Goal: Task Accomplishment & Management: Complete application form

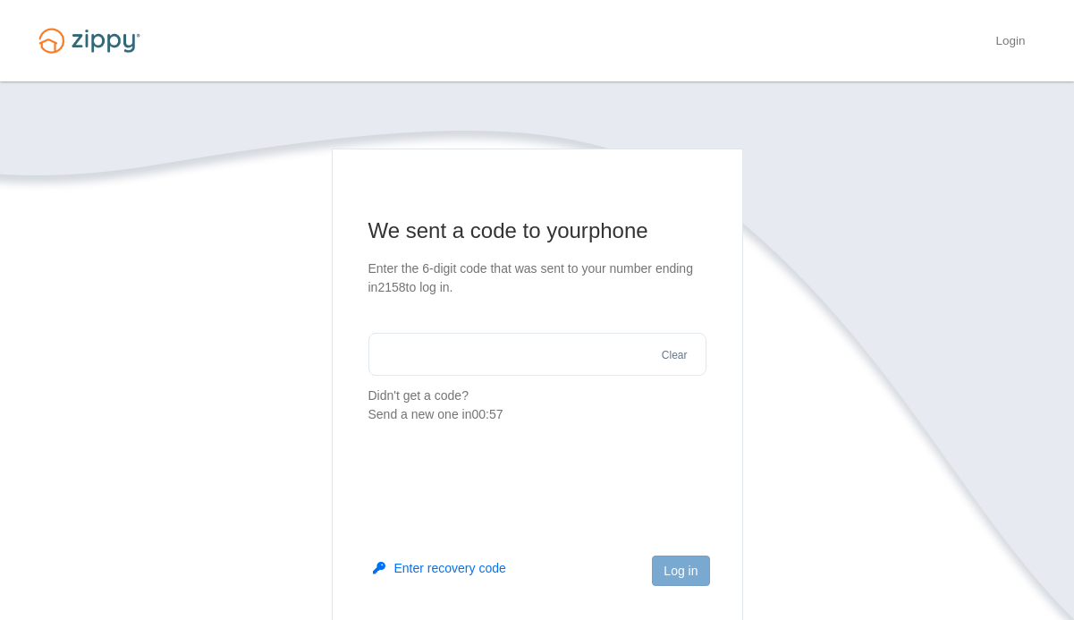
click at [436, 355] on input "text" at bounding box center [537, 354] width 338 height 43
type input "******"
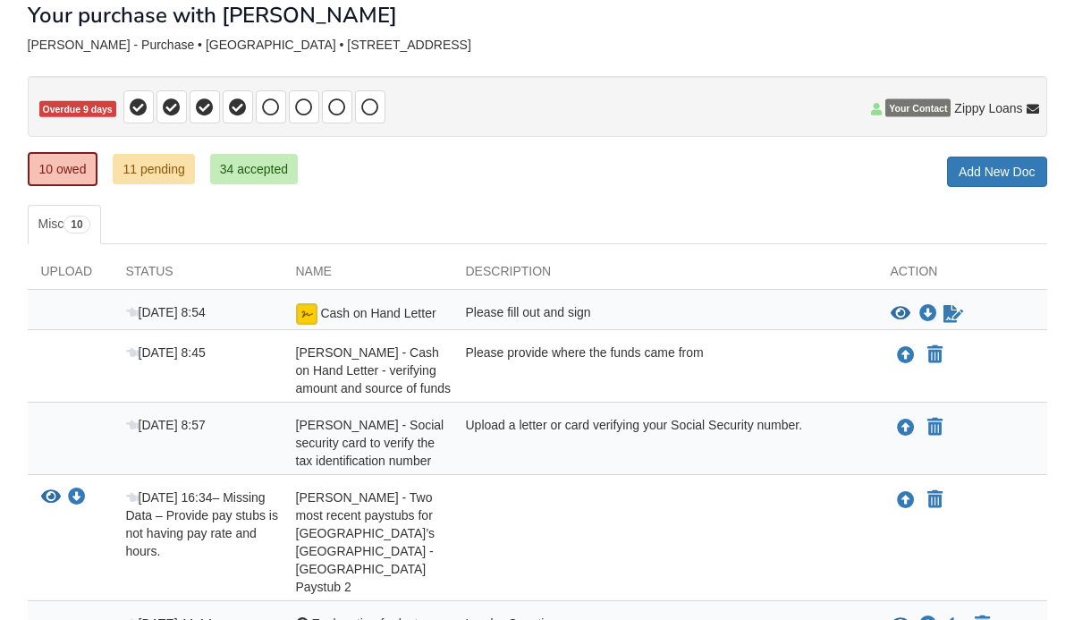
scroll to position [138, 0]
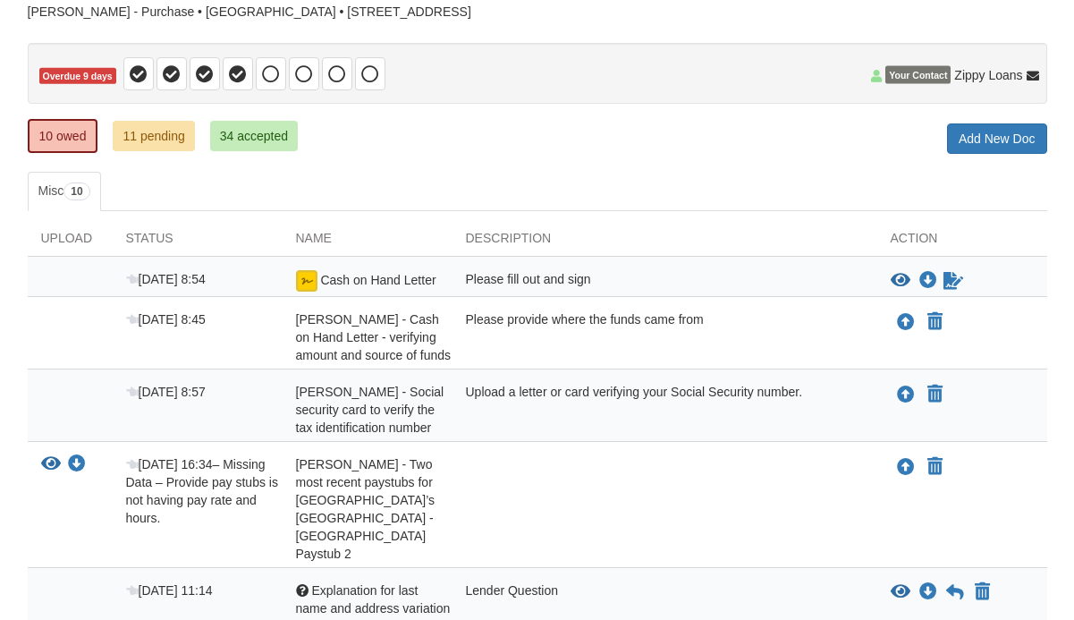
click at [387, 273] on span "Cash on Hand Letter" at bounding box center [377, 280] width 115 height 14
click at [571, 254] on div "Description" at bounding box center [665, 242] width 425 height 27
click at [899, 281] on icon "View Cash on Hand Letter" at bounding box center [901, 281] width 20 height 18
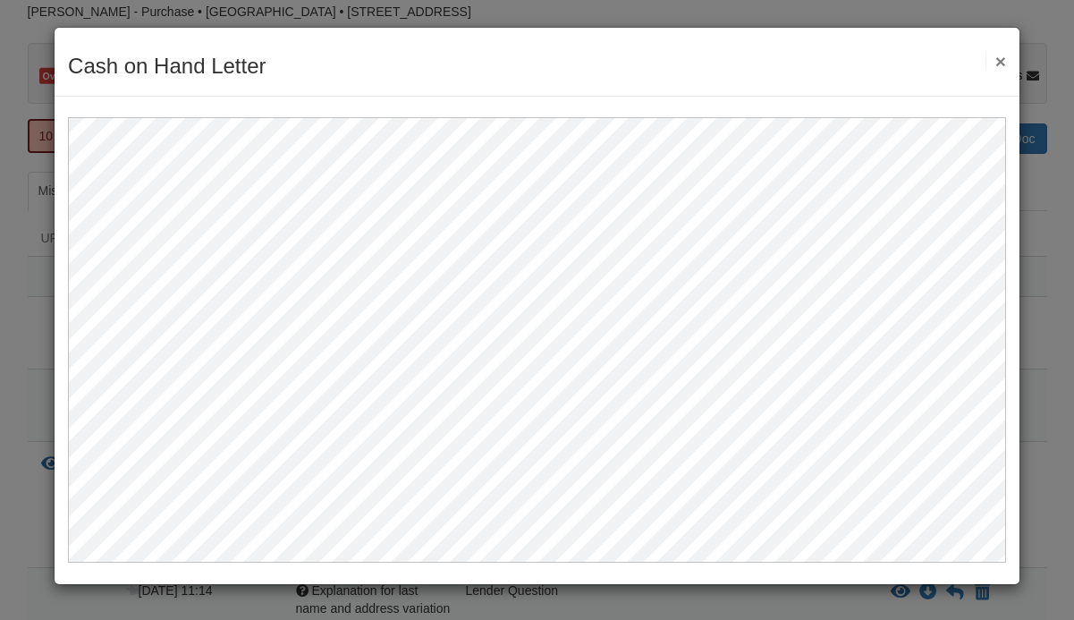
scroll to position [0, 0]
click at [1002, 64] on button "×" at bounding box center [996, 61] width 21 height 19
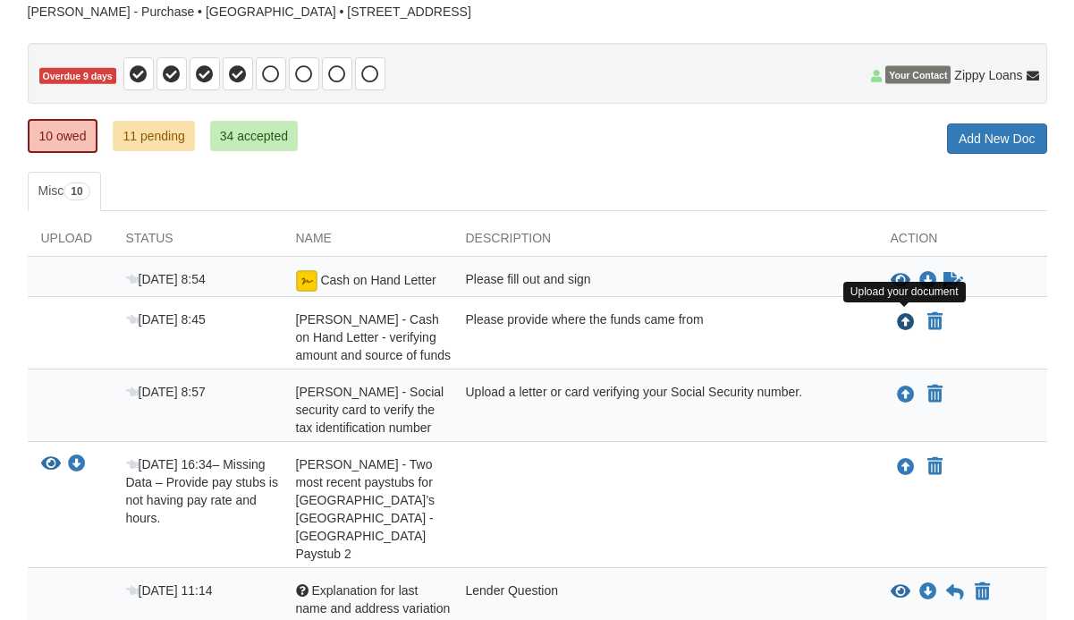
click at [903, 326] on icon "Upload Caterina Wingfield - Cash on Hand Letter - verifying amount and source o…" at bounding box center [906, 323] width 18 height 18
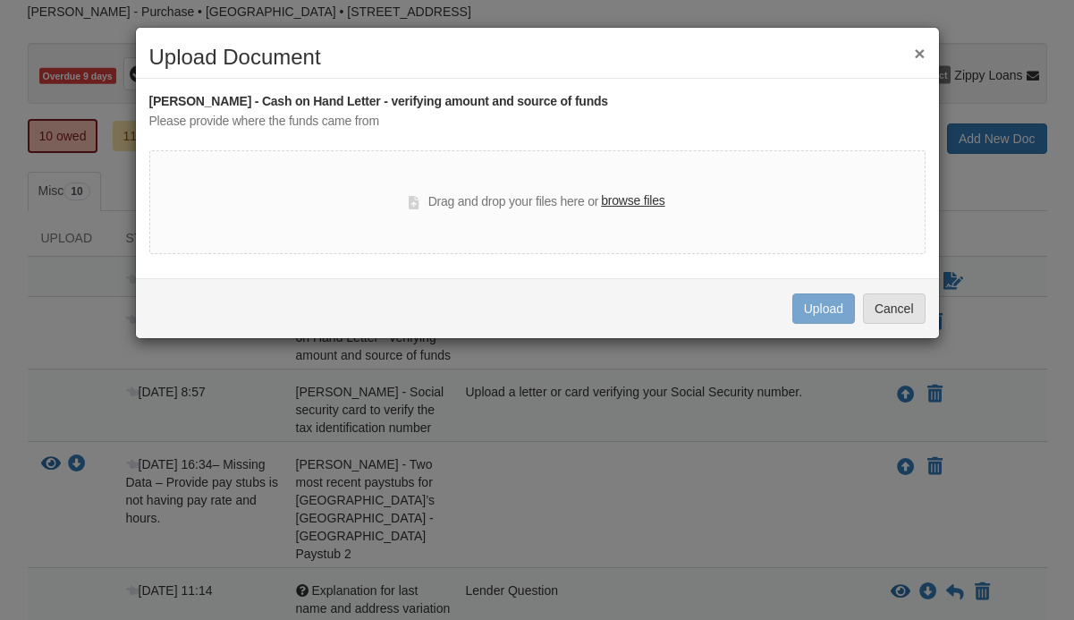
click at [627, 202] on label "browse files" at bounding box center [633, 201] width 64 height 20
click at [0, 0] on input "browse files" at bounding box center [0, 0] width 0 height 0
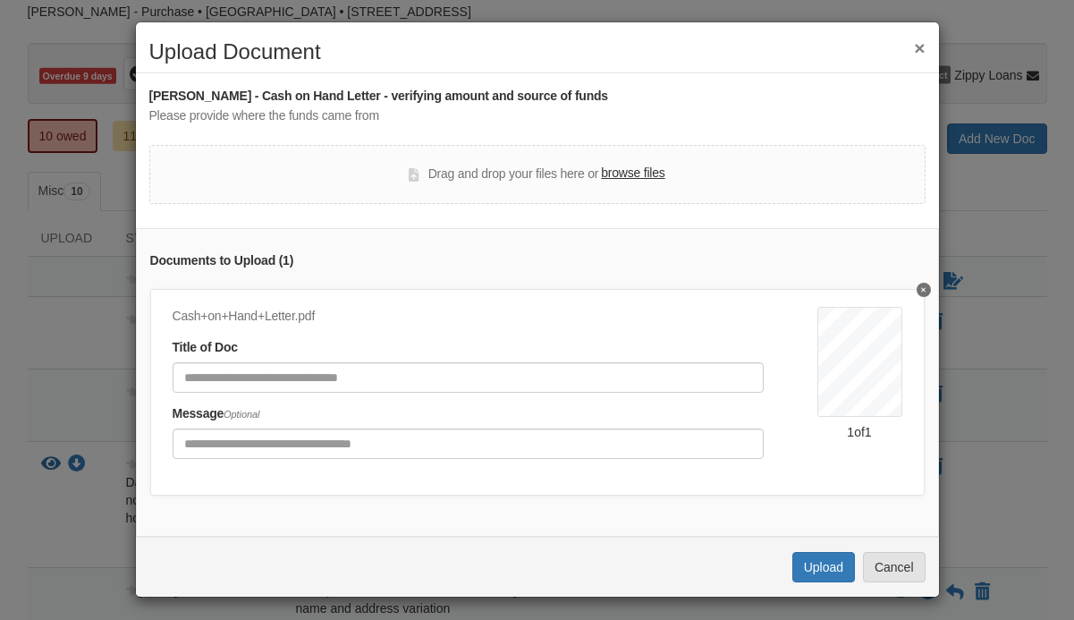
scroll to position [4, 0]
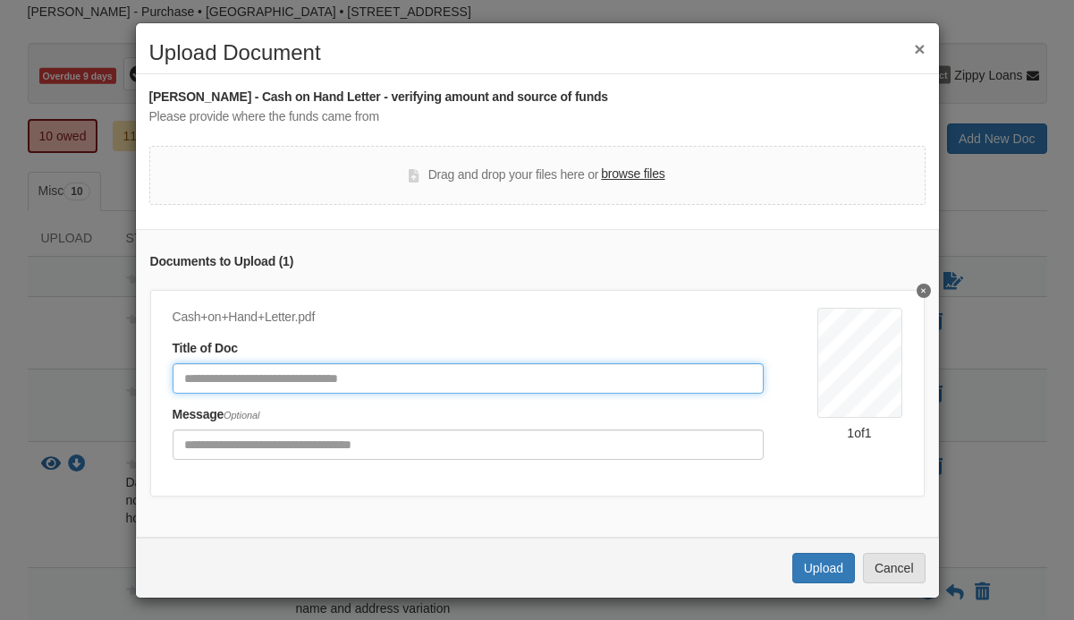
click at [472, 371] on input "Document Title" at bounding box center [468, 378] width 591 height 30
type input "**********"
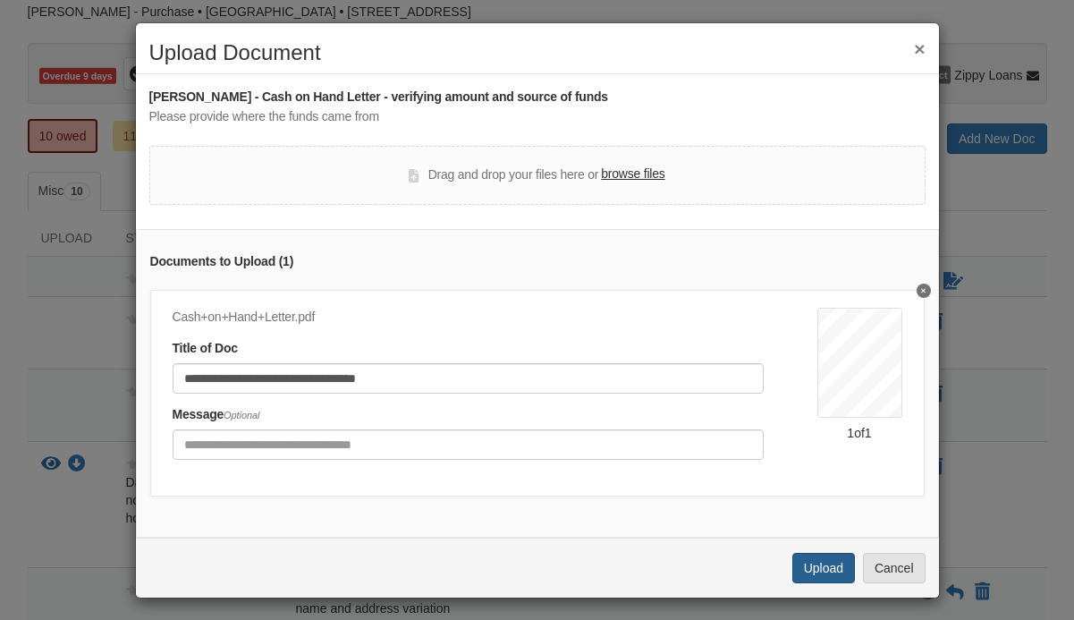
click at [800, 558] on button "Upload" at bounding box center [823, 568] width 63 height 30
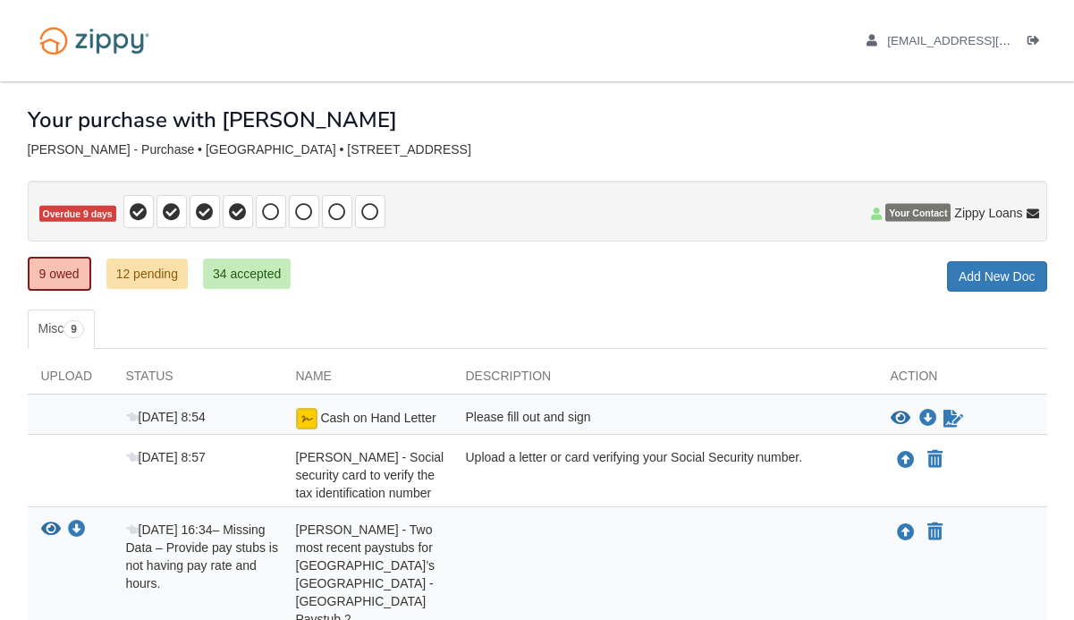
click at [409, 261] on div "9 owed 12 pending 34 accepted My Estimated Payment × My Estimated Payment Add N…" at bounding box center [538, 275] width 1020 height 32
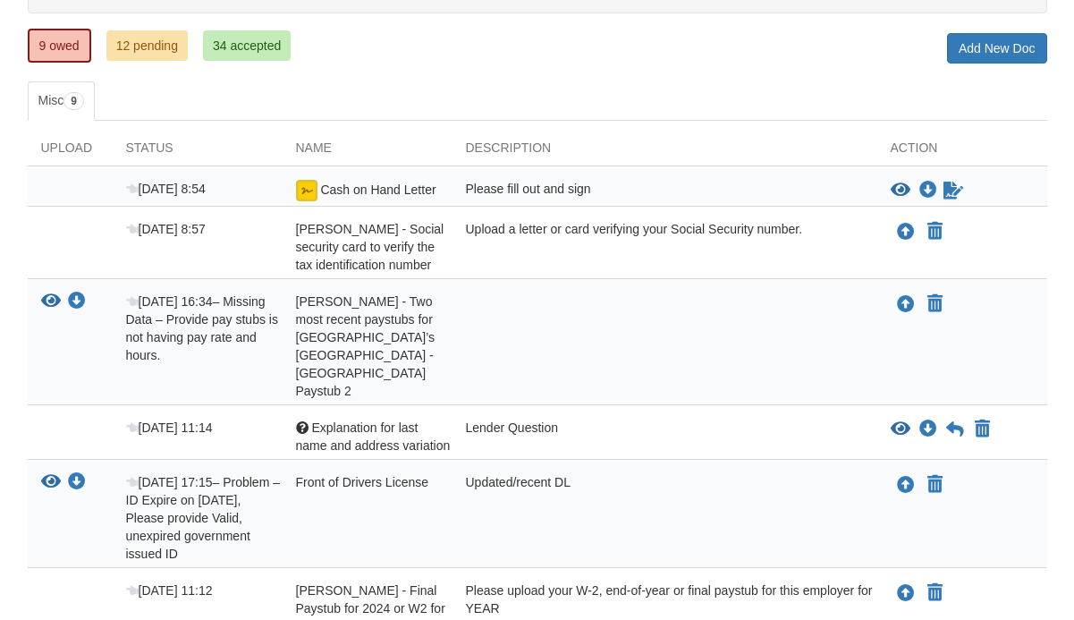
scroll to position [235, 0]
